Goal: Task Accomplishment & Management: Use online tool/utility

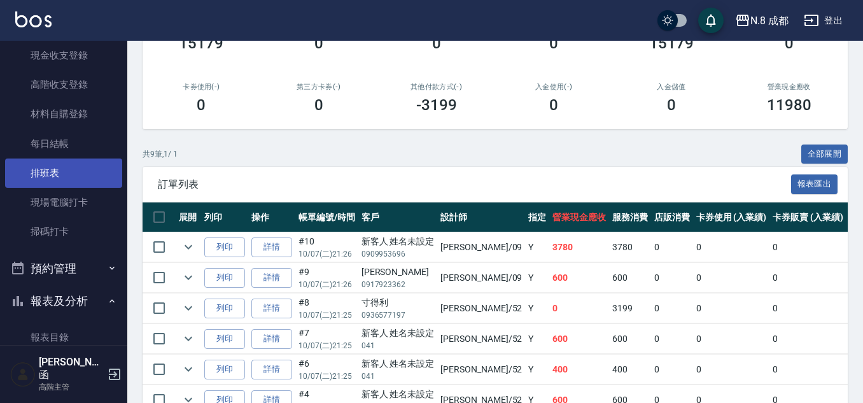
scroll to position [191, 0]
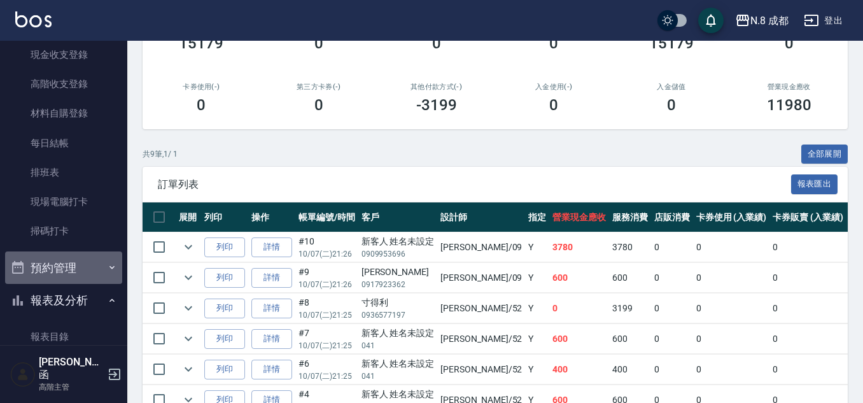
click at [69, 262] on button "預約管理" at bounding box center [63, 267] width 117 height 33
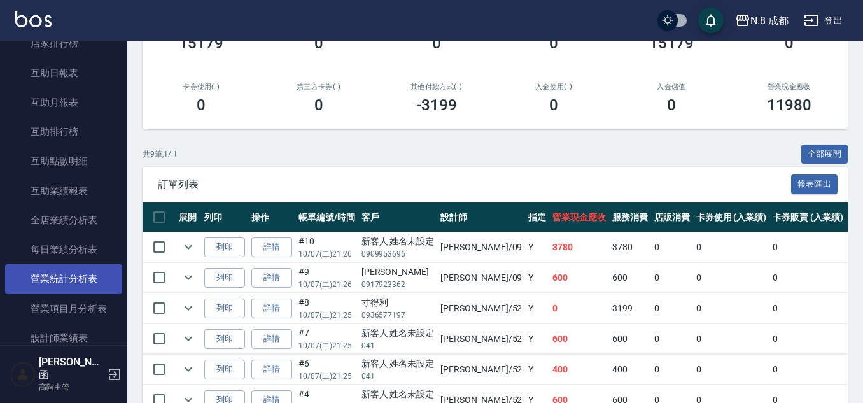
scroll to position [764, 0]
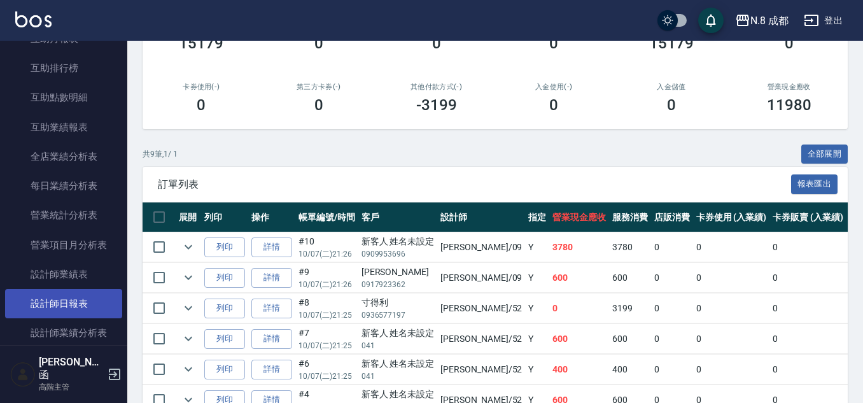
click at [79, 313] on link "設計師日報表" at bounding box center [63, 303] width 117 height 29
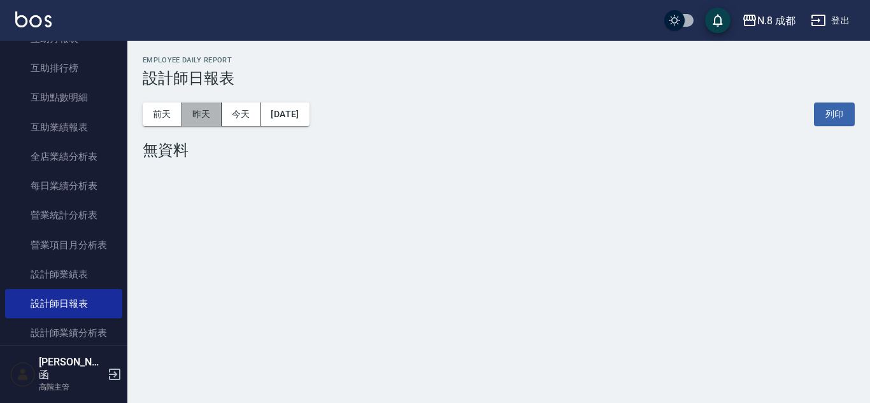
click at [198, 123] on button "昨天" at bounding box center [201, 114] width 39 height 24
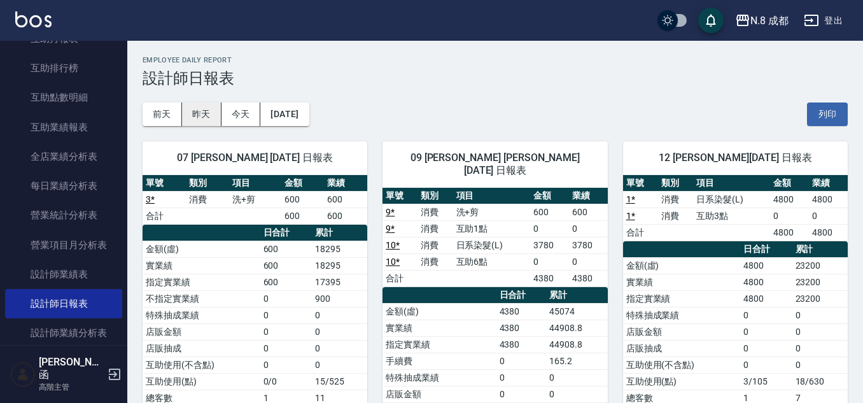
click at [216, 124] on button "昨天" at bounding box center [201, 114] width 39 height 24
click at [213, 115] on button "昨天" at bounding box center [201, 114] width 39 height 24
click at [162, 102] on button "前天" at bounding box center [162, 114] width 39 height 24
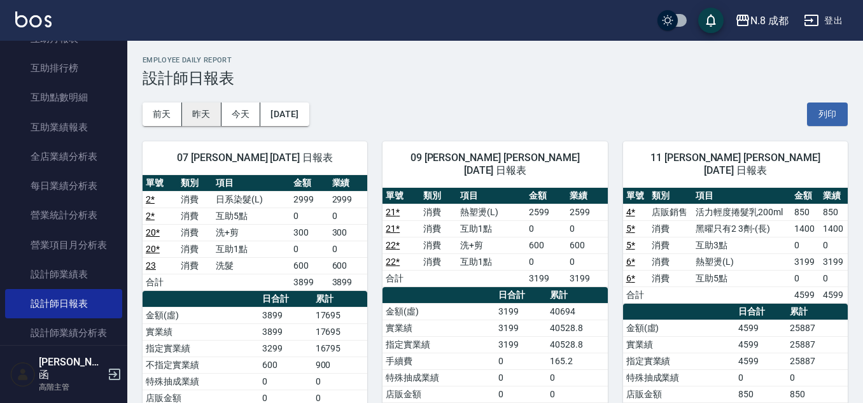
click at [198, 111] on button "昨天" at bounding box center [201, 114] width 39 height 24
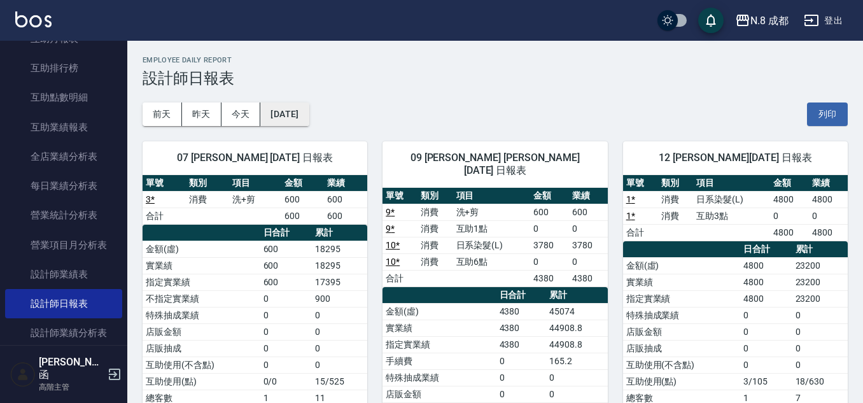
click at [297, 106] on button "[DATE]" at bounding box center [284, 114] width 48 height 24
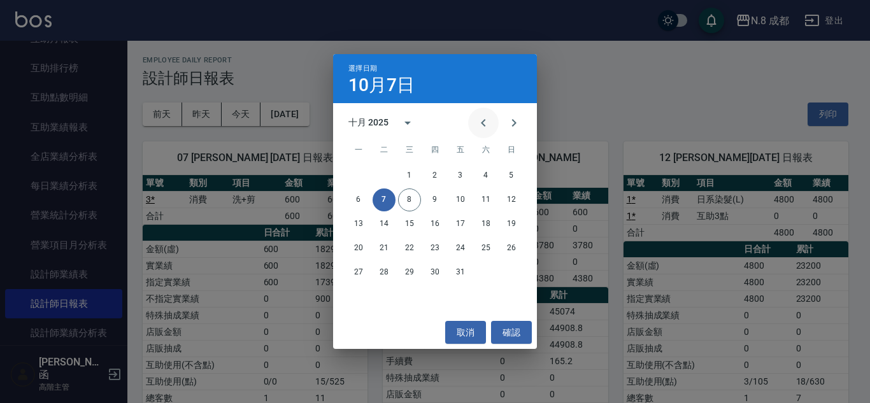
click at [484, 132] on button "Previous month" at bounding box center [483, 123] width 31 height 31
click at [355, 200] on button "8" at bounding box center [358, 199] width 23 height 23
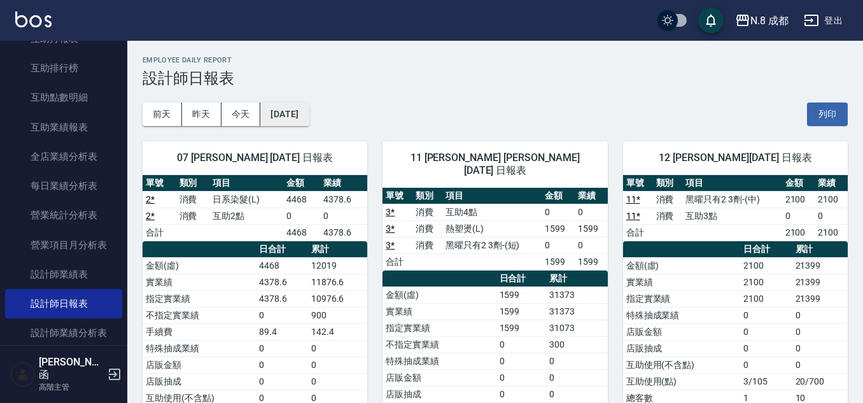
click at [309, 115] on button "[DATE]" at bounding box center [284, 114] width 48 height 24
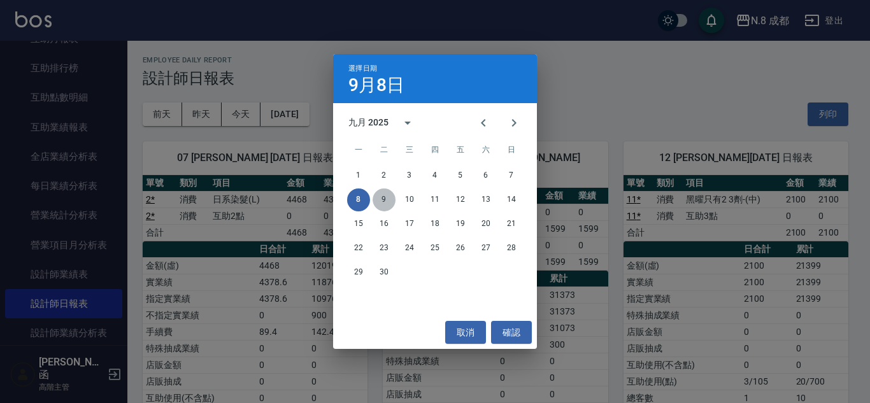
click at [378, 191] on button "9" at bounding box center [383, 199] width 23 height 23
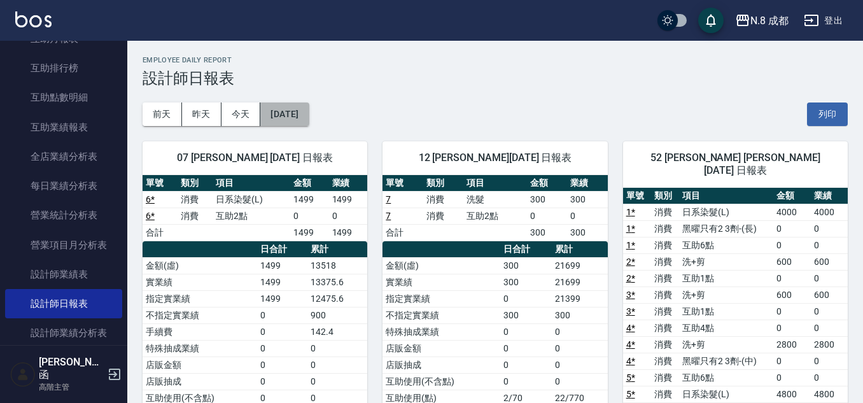
click at [288, 113] on button "[DATE]" at bounding box center [284, 114] width 48 height 24
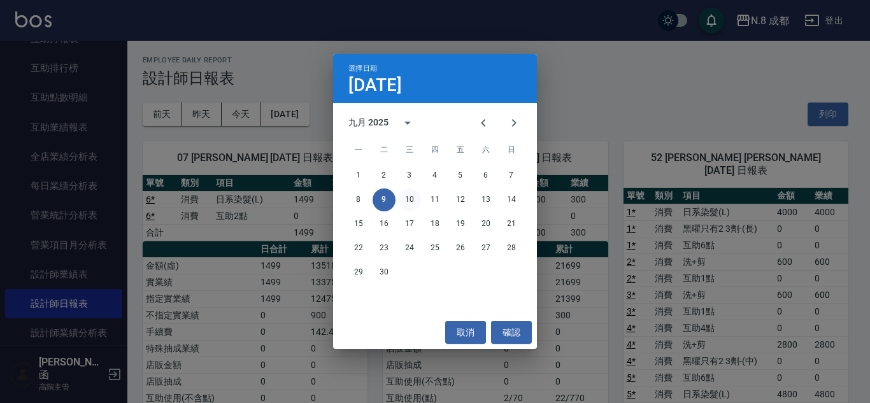
click at [411, 203] on button "10" at bounding box center [409, 199] width 23 height 23
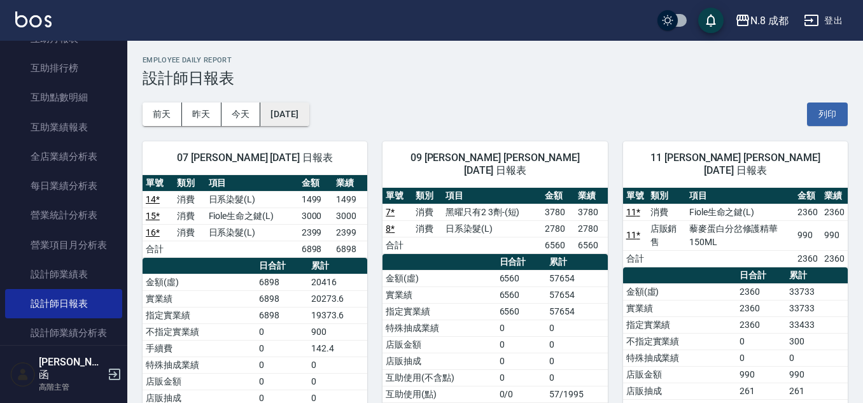
click at [301, 120] on button "[DATE]" at bounding box center [284, 114] width 48 height 24
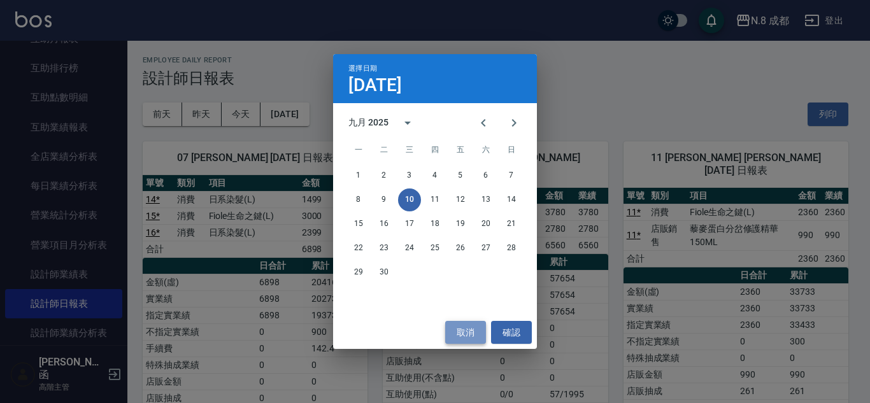
click at [455, 335] on button "取消" at bounding box center [465, 333] width 41 height 24
